Goal: Information Seeking & Learning: Learn about a topic

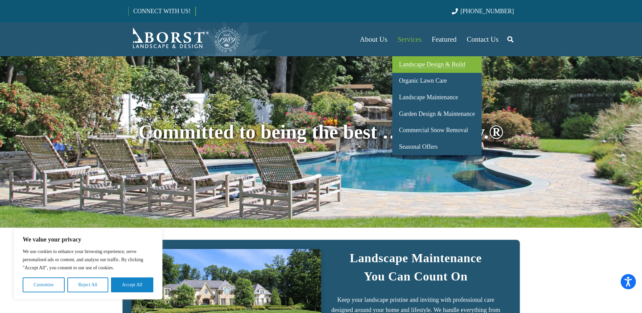
click at [409, 63] on span "Landscape Design & Build" at bounding box center [432, 64] width 66 height 7
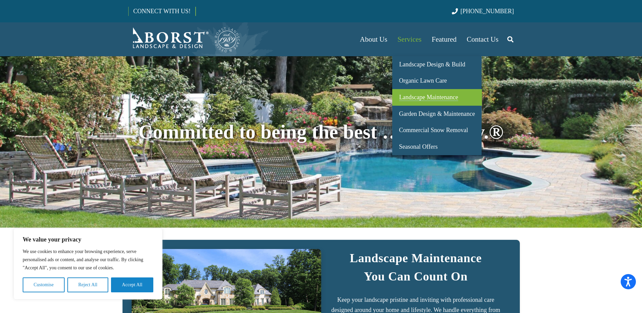
click at [417, 92] on link "Landscape Maintenance" at bounding box center [436, 97] width 89 height 17
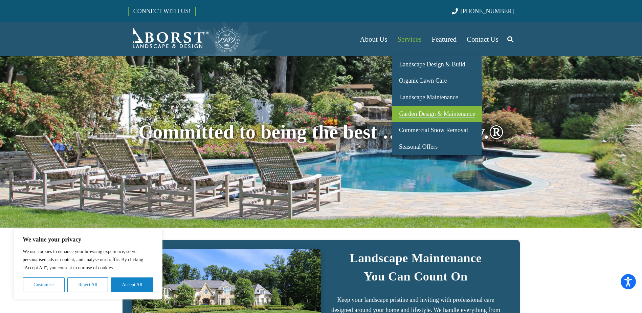
click at [423, 113] on span "Garden Design & Maintenance" at bounding box center [437, 113] width 76 height 7
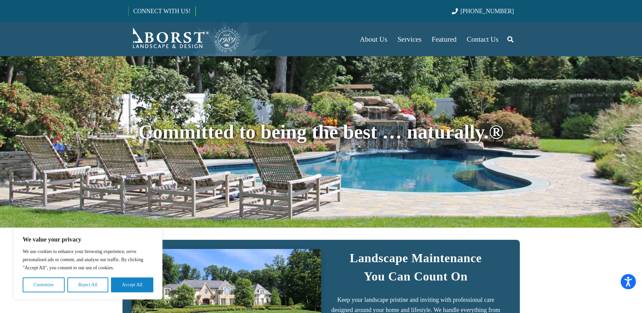
click at [373, 84] on div at bounding box center [321, 99] width 386 height 37
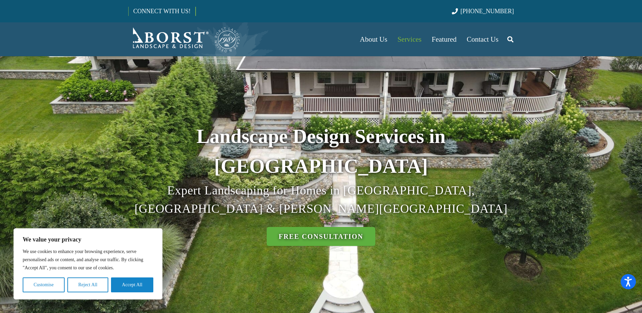
click at [141, 97] on div "Landscape Design Services in NJ Expert Landscaping for Homes in Bergen, Essex &…" at bounding box center [321, 156] width 386 height 182
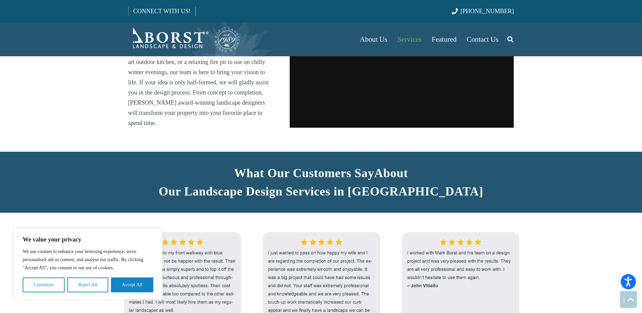
scroll to position [576, 0]
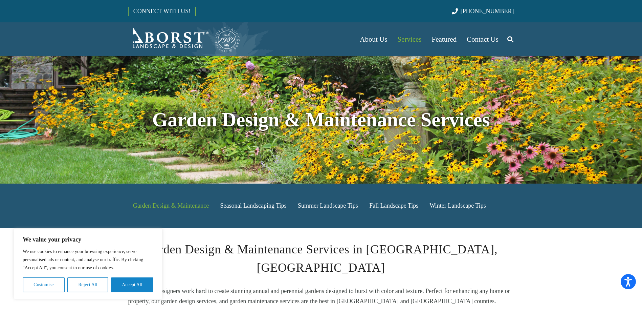
click at [565, 204] on section "Garden Design & Maintenance Seasonal Landscaping Tips Summer Landscape Tips Fal…" at bounding box center [321, 205] width 642 height 44
click at [498, 161] on section "Garden Design & Maintenance Services" at bounding box center [321, 91] width 642 height 183
